Goal: Task Accomplishment & Management: Use online tool/utility

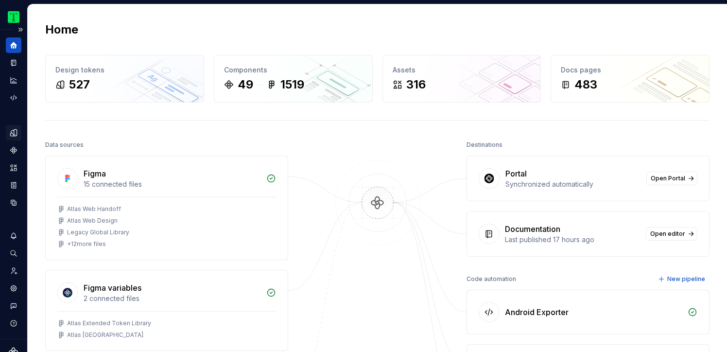
click at [13, 129] on icon "Design tokens" at bounding box center [13, 132] width 9 height 9
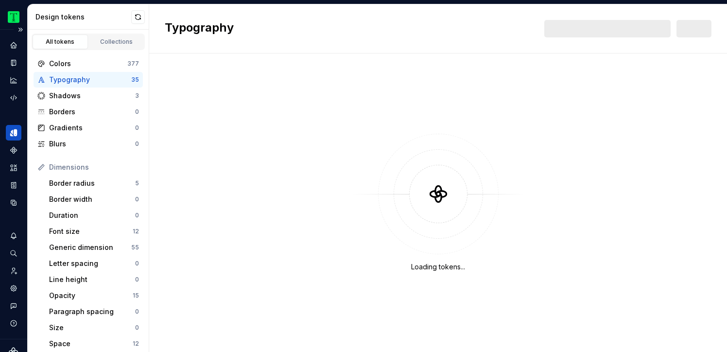
click at [85, 79] on div "Typography" at bounding box center [90, 80] width 82 height 10
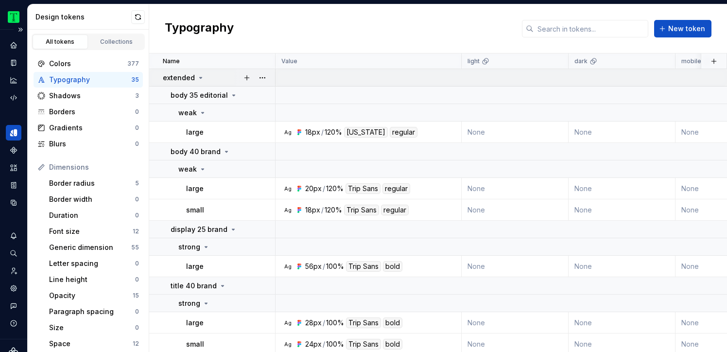
click at [200, 77] on icon at bounding box center [201, 77] width 2 height 1
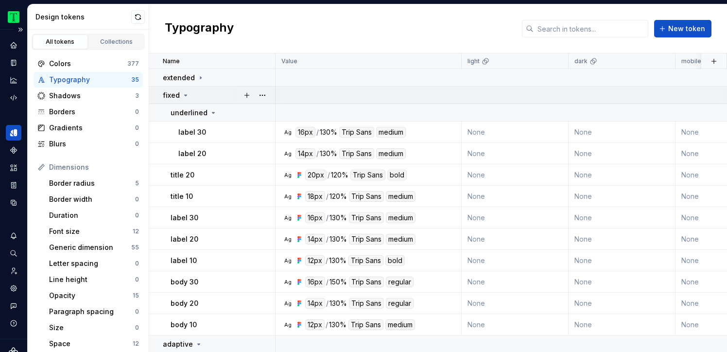
click at [183, 93] on icon at bounding box center [186, 95] width 8 height 8
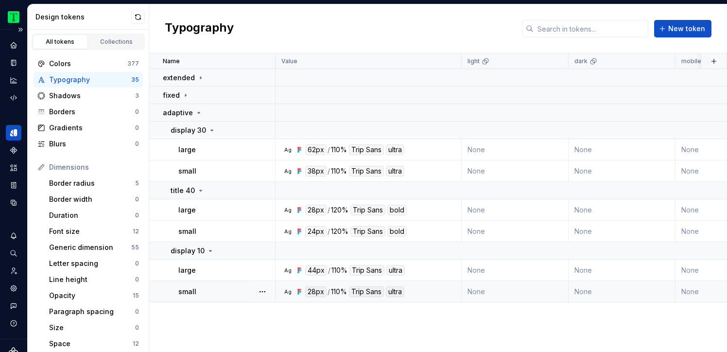
click at [299, 288] on icon at bounding box center [300, 292] width 8 height 8
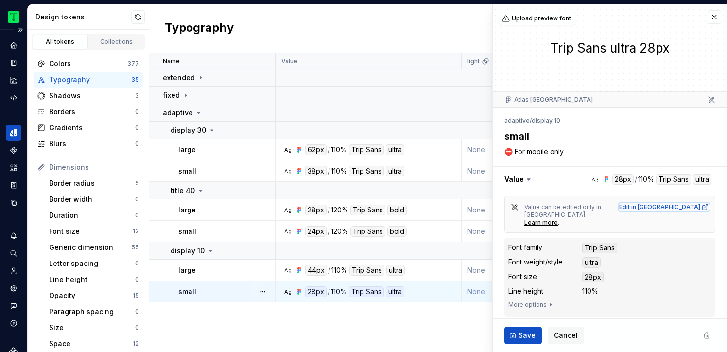
click at [682, 205] on div "Edit in [GEOGRAPHIC_DATA]" at bounding box center [664, 207] width 90 height 8
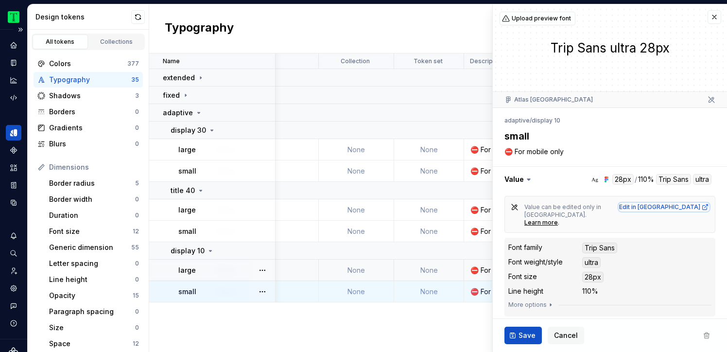
scroll to position [0, 678]
click at [711, 18] on button "button" at bounding box center [715, 17] width 14 height 14
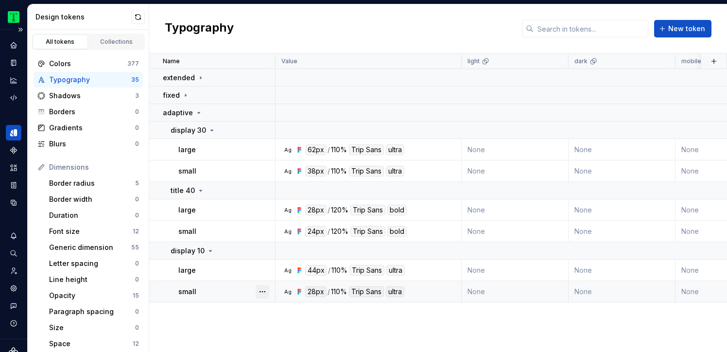
click at [265, 291] on button "button" at bounding box center [263, 292] width 14 height 14
click at [294, 236] on div "Open detail" at bounding box center [305, 237] width 63 height 10
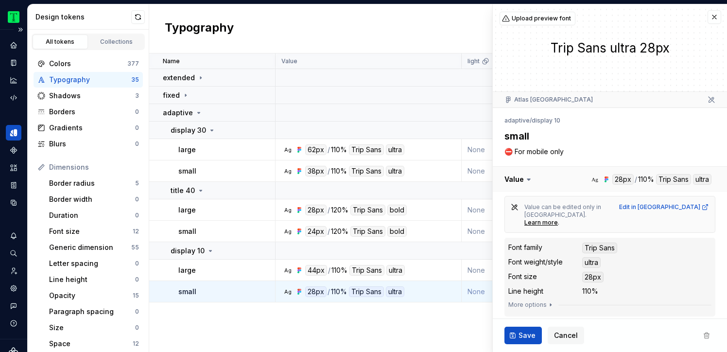
click at [604, 179] on button "button" at bounding box center [610, 179] width 234 height 25
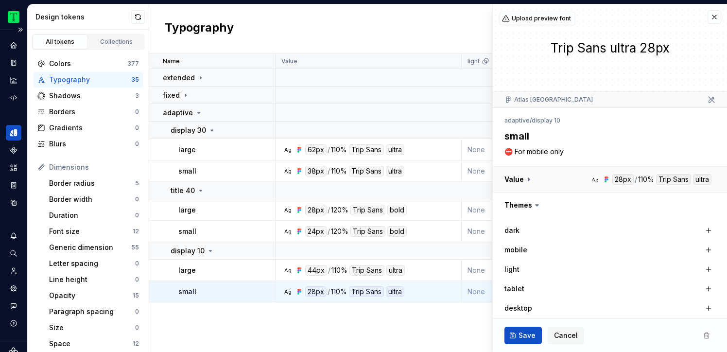
click at [604, 179] on button "button" at bounding box center [610, 179] width 234 height 25
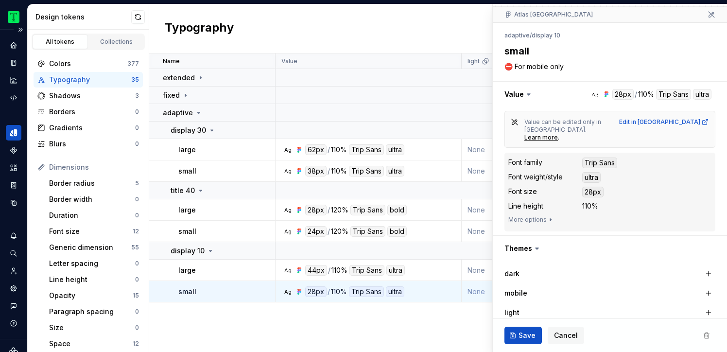
scroll to position [113, 0]
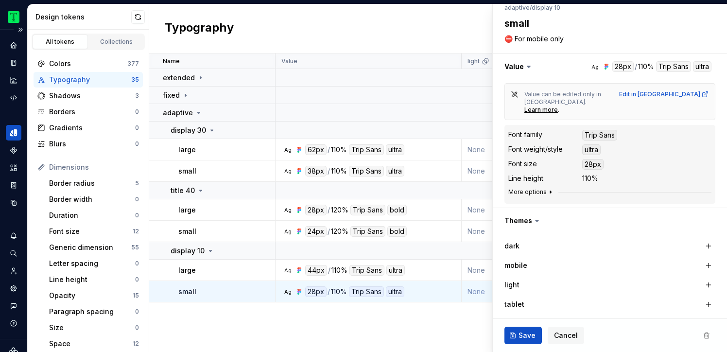
click at [547, 188] on icon "button" at bounding box center [551, 192] width 8 height 8
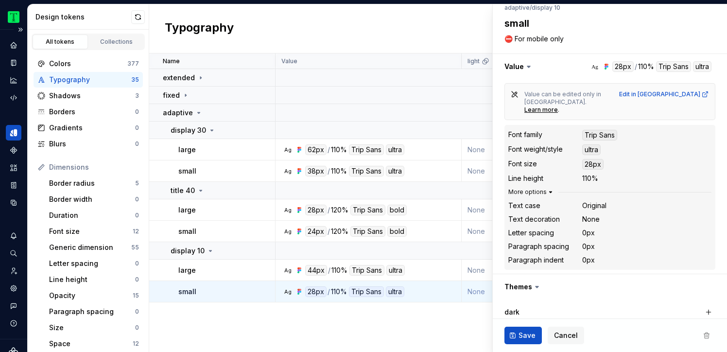
click at [547, 188] on icon "button" at bounding box center [551, 192] width 8 height 8
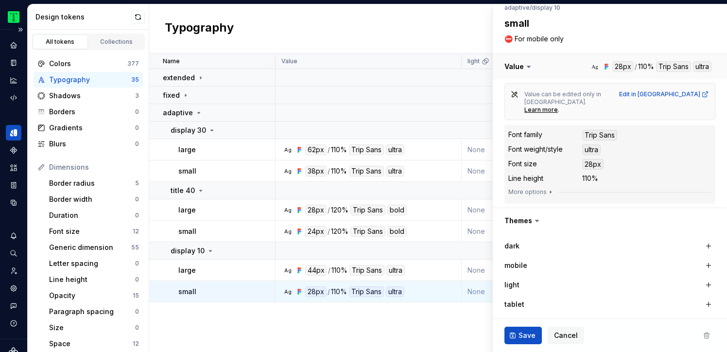
scroll to position [0, 0]
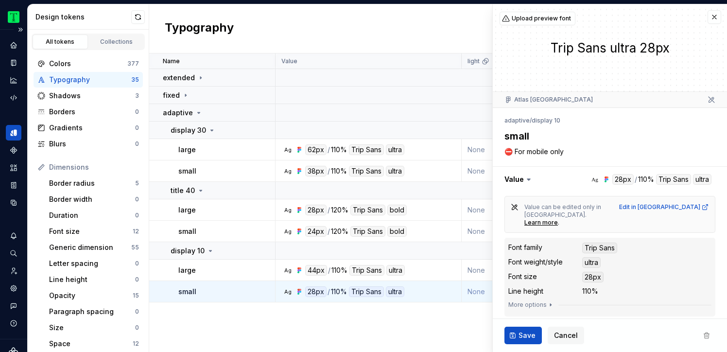
type textarea "*"
